Goal: Find specific page/section: Find specific page/section

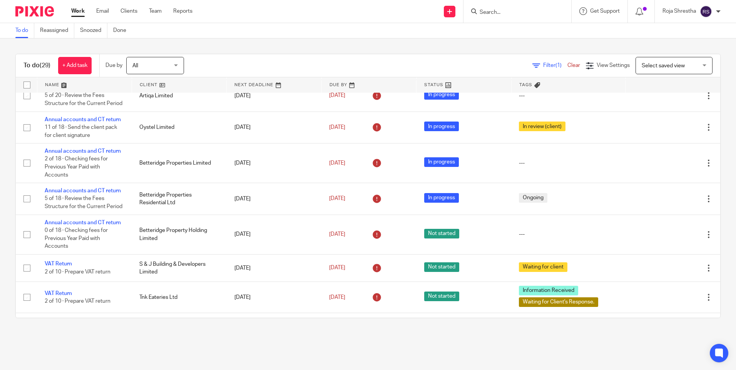
scroll to position [462, 0]
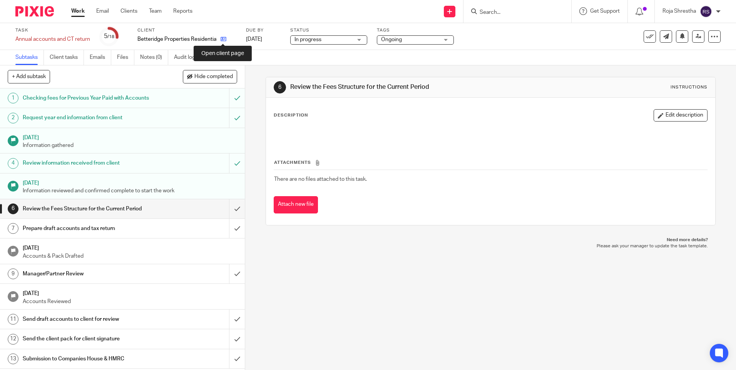
click at [224, 40] on icon at bounding box center [224, 39] width 6 height 6
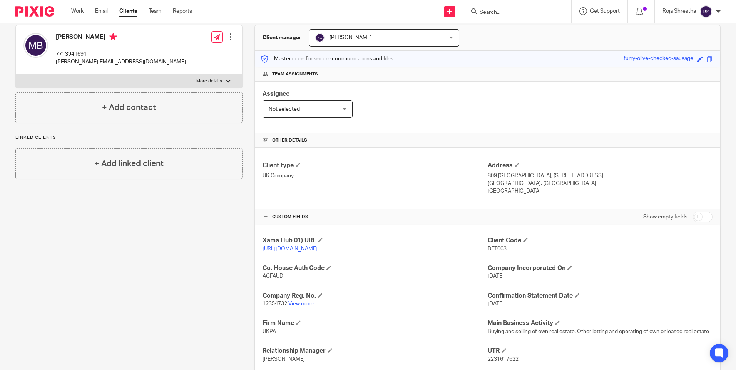
scroll to position [154, 0]
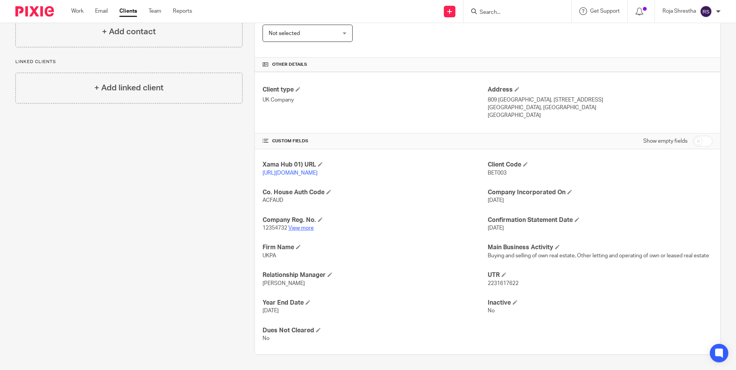
click at [300, 228] on link "View more" at bounding box center [300, 228] width 25 height 5
